Goal: Transaction & Acquisition: Download file/media

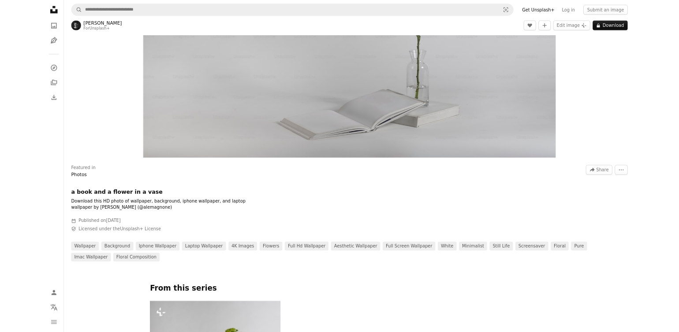
scroll to position [220, 0]
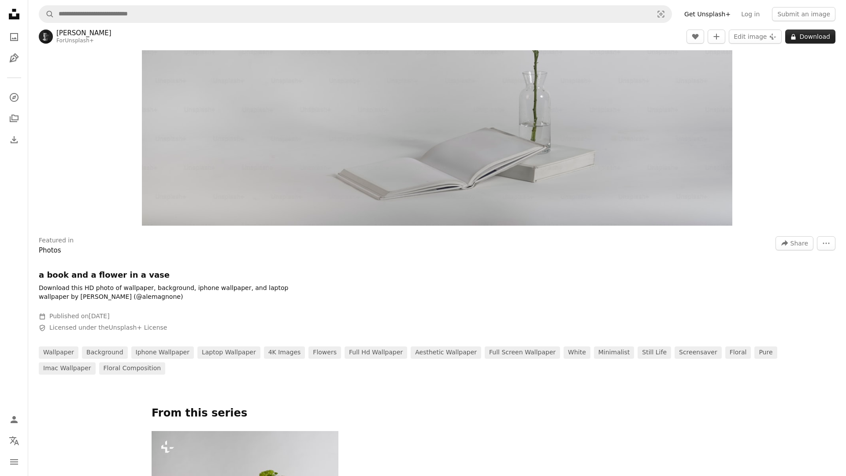
click at [793, 35] on icon at bounding box center [793, 37] width 4 height 6
click at [796, 35] on button "A lock Download" at bounding box center [810, 37] width 50 height 14
drag, startPoint x: 796, startPoint y: 35, endPoint x: 801, endPoint y: 34, distance: 5.4
click at [798, 34] on button "A lock Download" at bounding box center [810, 37] width 50 height 14
click at [807, 33] on button "A lock Download" at bounding box center [810, 37] width 50 height 14
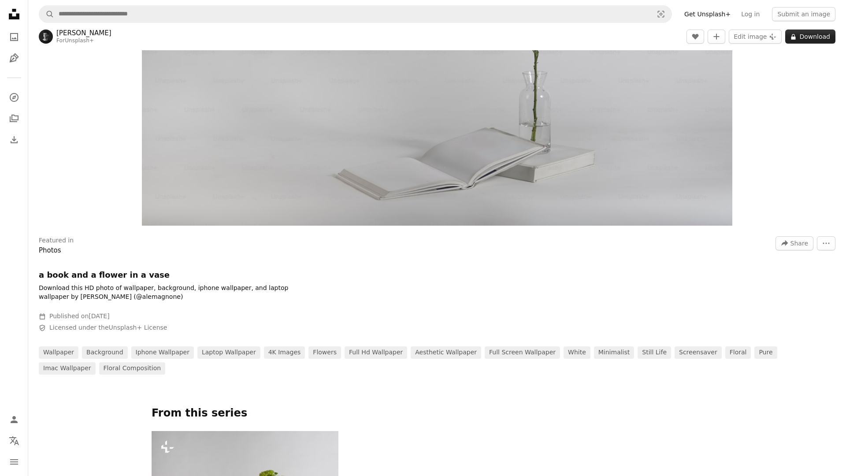
click at [817, 33] on button "A lock Download" at bounding box center [810, 37] width 50 height 14
click at [806, 33] on button "A lock Download" at bounding box center [810, 37] width 50 height 14
click at [815, 34] on button "A lock Download" at bounding box center [810, 37] width 50 height 14
